Goal: Task Accomplishment & Management: Use online tool/utility

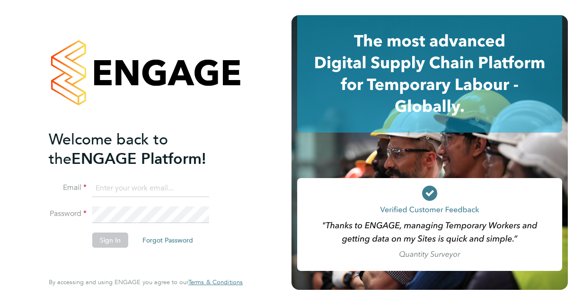
click at [101, 186] on input at bounding box center [150, 188] width 117 height 17
type input "[EMAIL_ADDRESS][DOMAIN_NAME]"
click at [105, 241] on button "Sign In" at bounding box center [110, 239] width 36 height 15
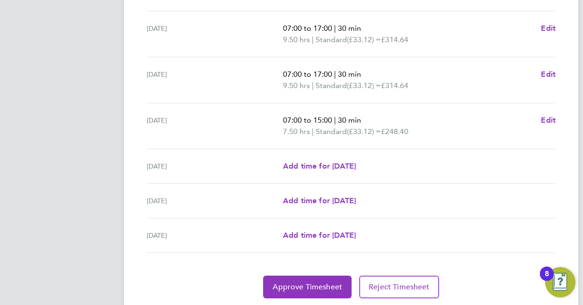
scroll to position [373, 0]
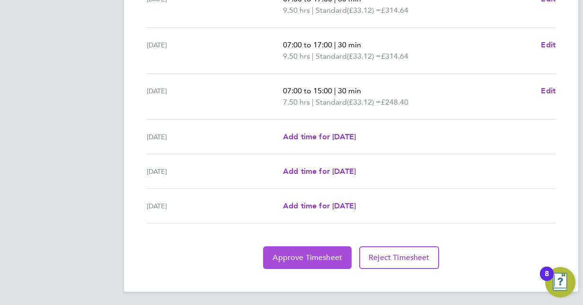
drag, startPoint x: 312, startPoint y: 250, endPoint x: 314, endPoint y: 234, distance: 15.7
click at [312, 250] on button "Approve Timesheet" at bounding box center [307, 257] width 88 height 23
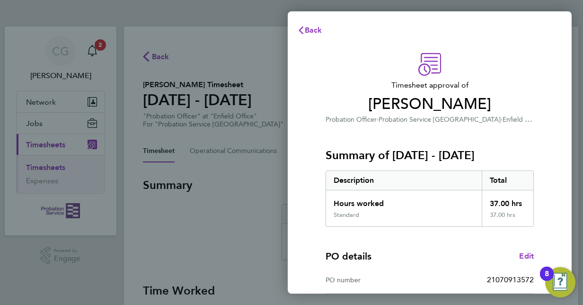
scroll to position [148, 0]
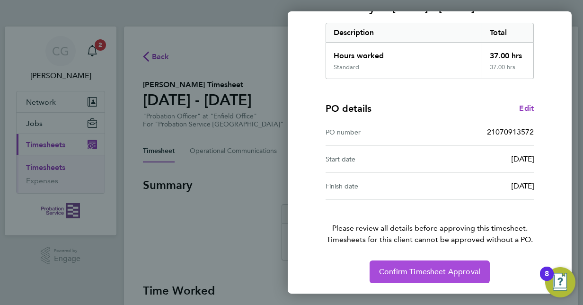
click at [420, 267] on span "Confirm Timesheet Approval" at bounding box center [429, 271] width 101 height 9
